Goal: Transaction & Acquisition: Obtain resource

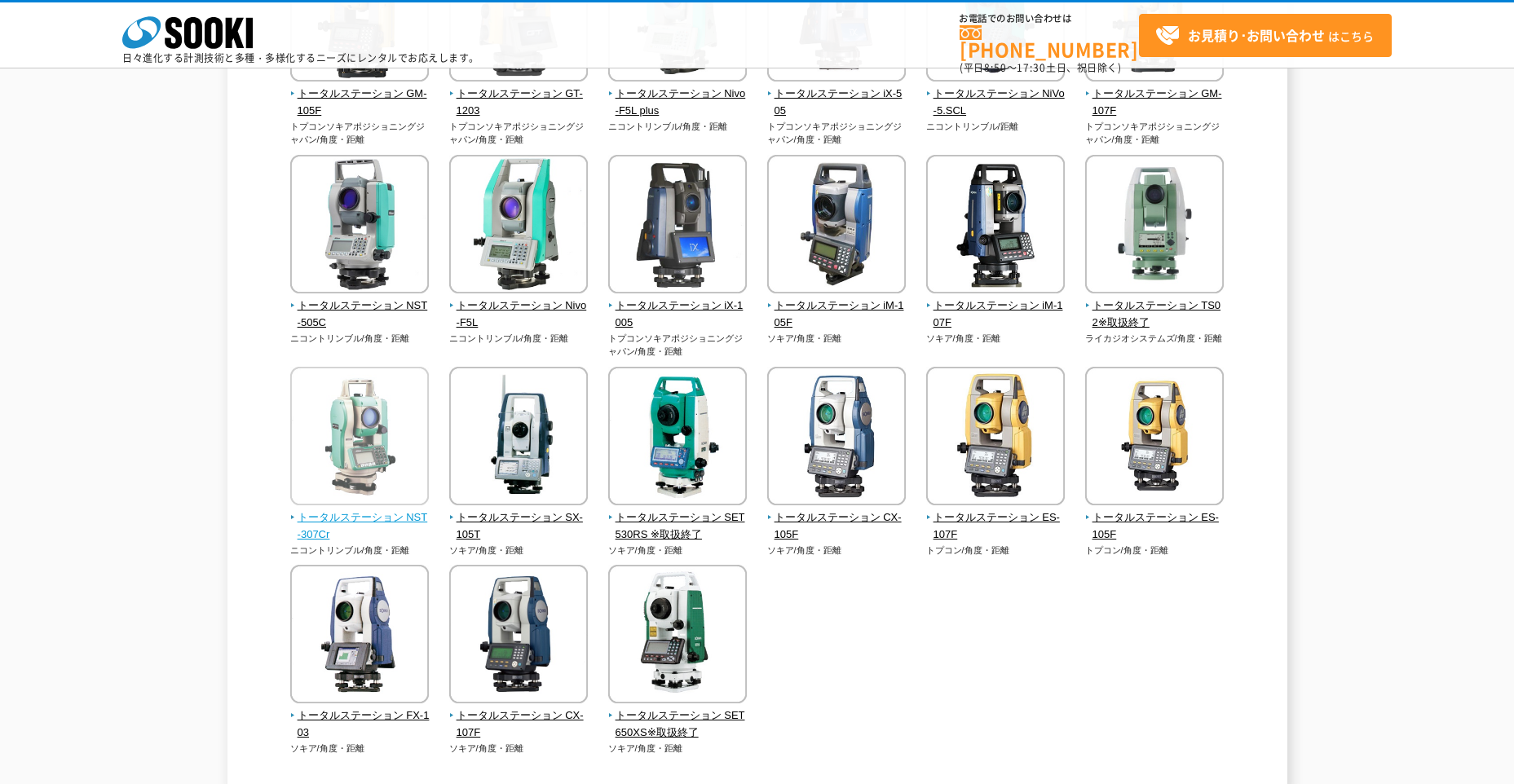
scroll to position [326, 0]
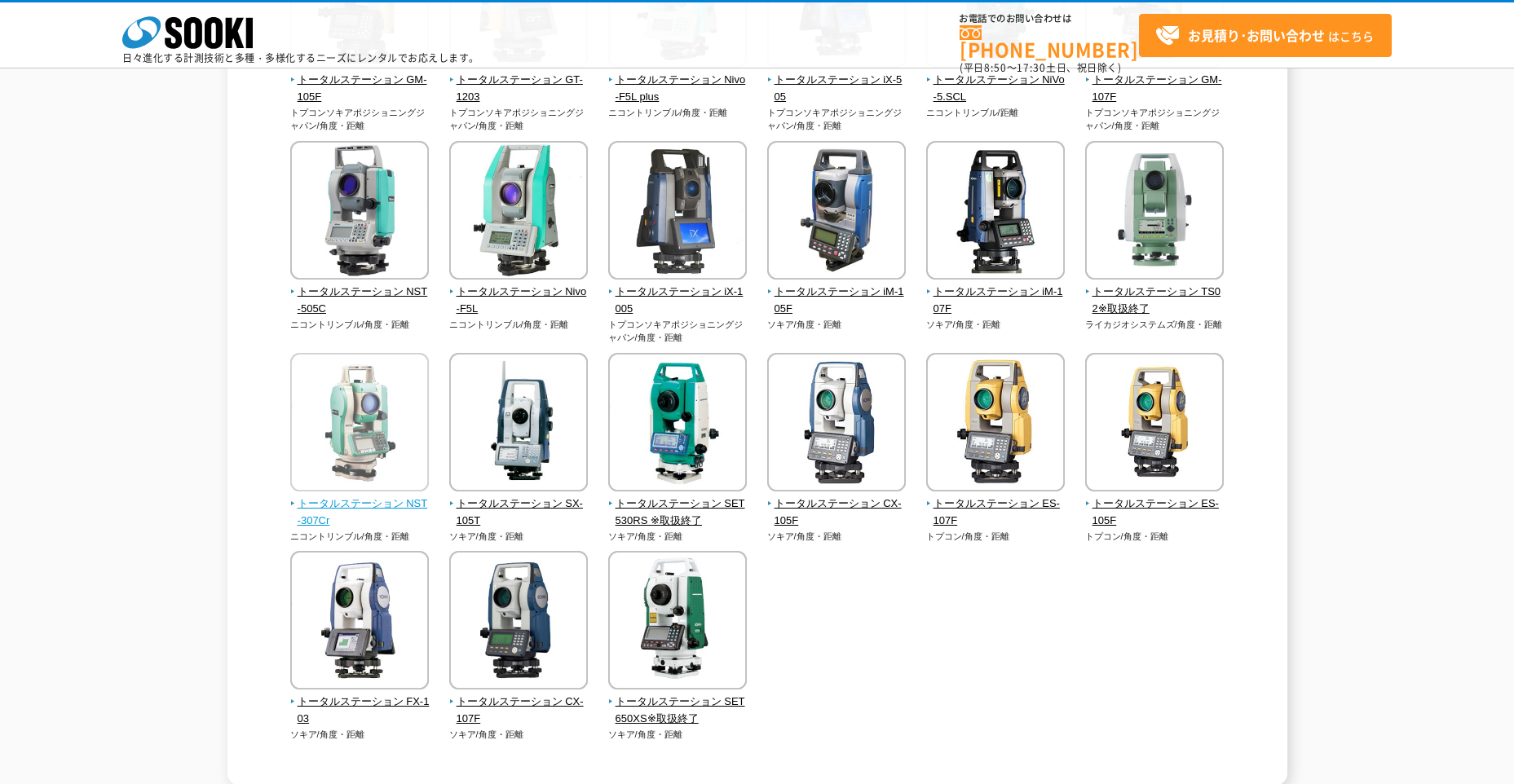
click at [381, 503] on span "トータルステーション NST-307Cr" at bounding box center [360, 512] width 140 height 34
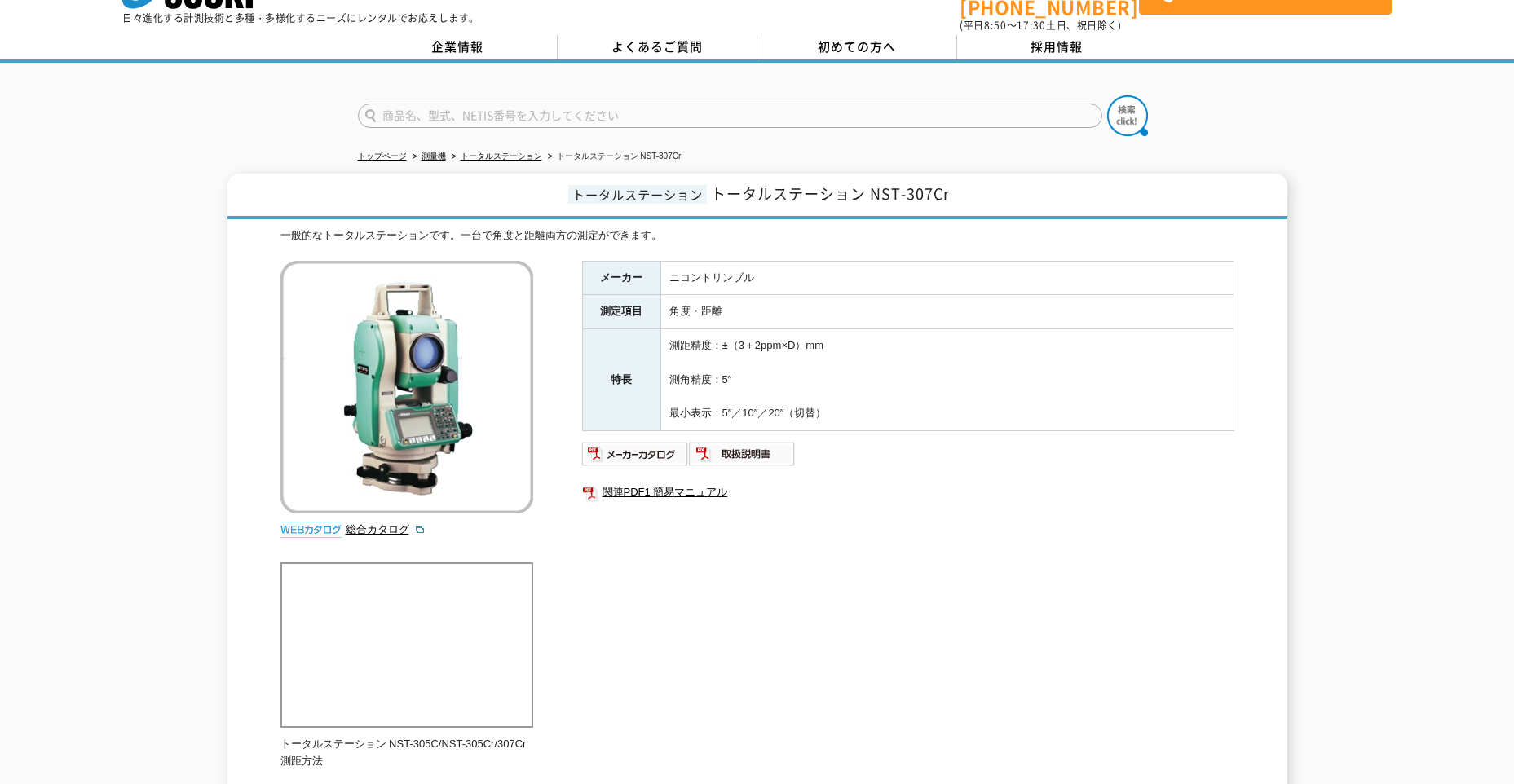
scroll to position [81, 0]
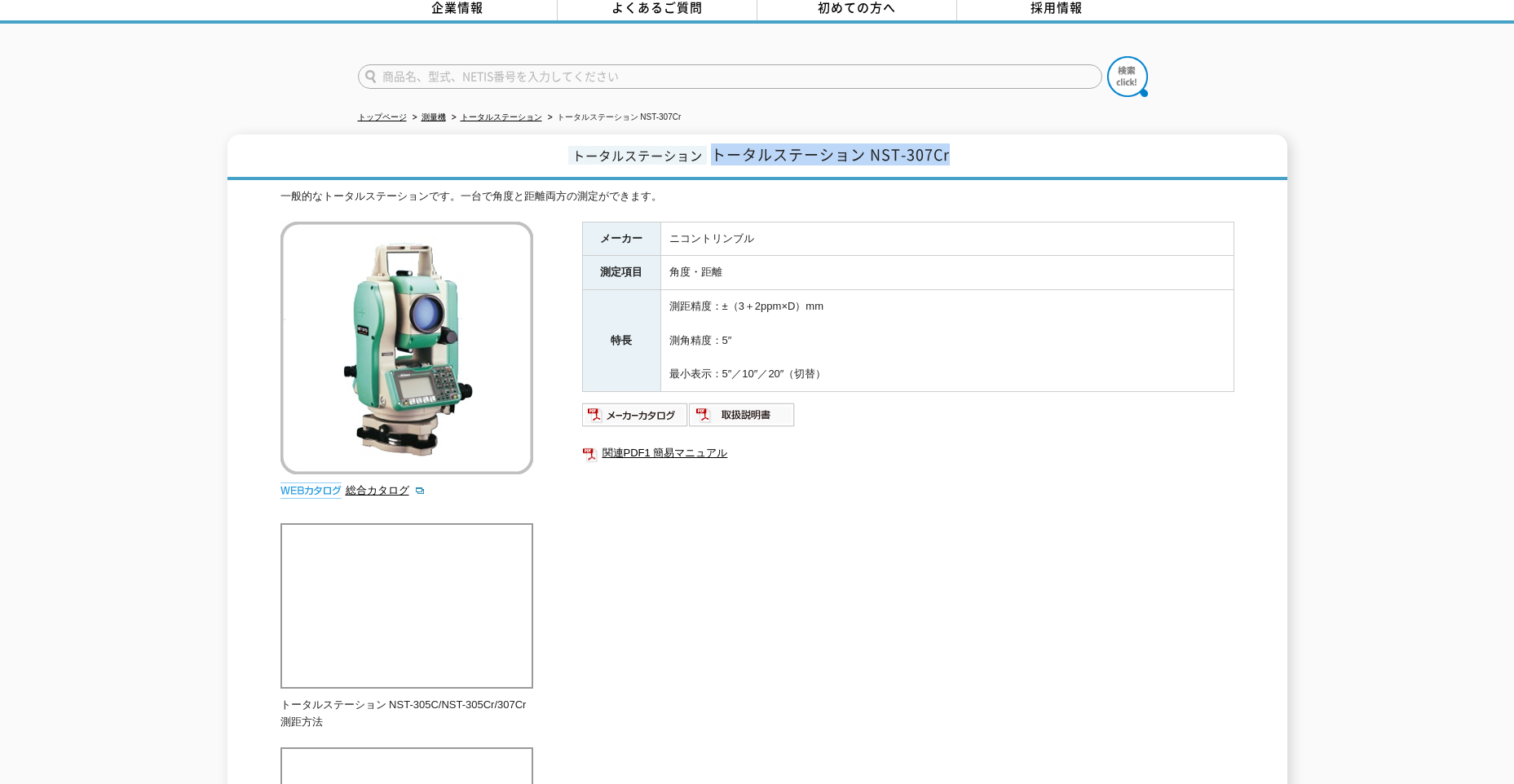
drag, startPoint x: 718, startPoint y: 147, endPoint x: 950, endPoint y: 140, distance: 232.1
click at [950, 143] on span "トータルステーション NST-307Cr" at bounding box center [830, 154] width 239 height 22
copy span "トータルステーション NST-307Cr"
